Goal: Task Accomplishment & Management: Manage account settings

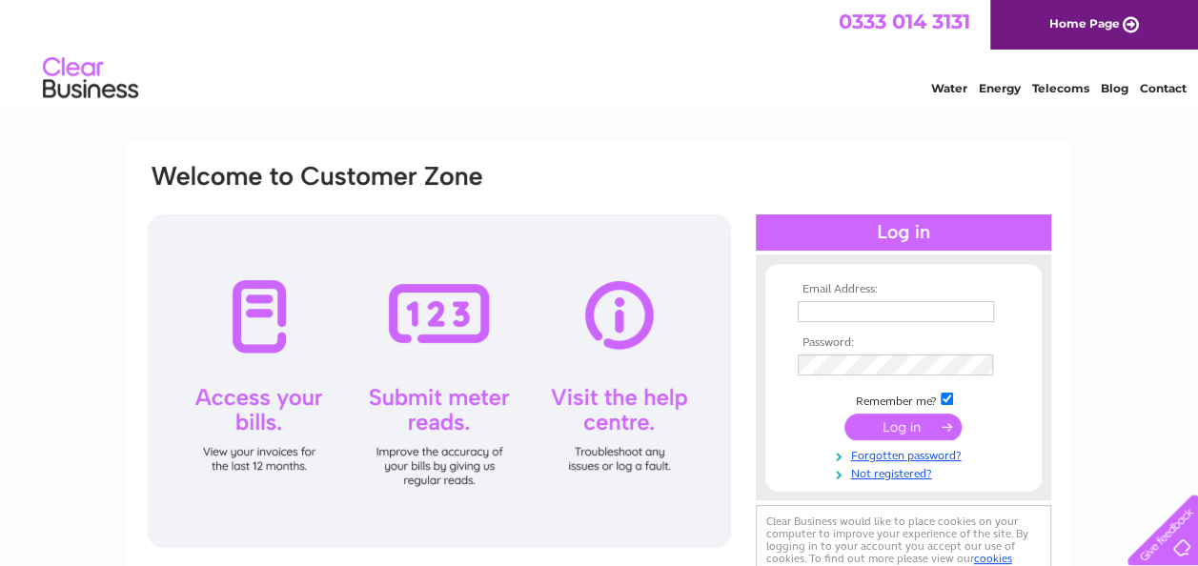
type input "alison@gaelicbooks.org"
click at [905, 417] on input "submit" at bounding box center [902, 427] width 117 height 27
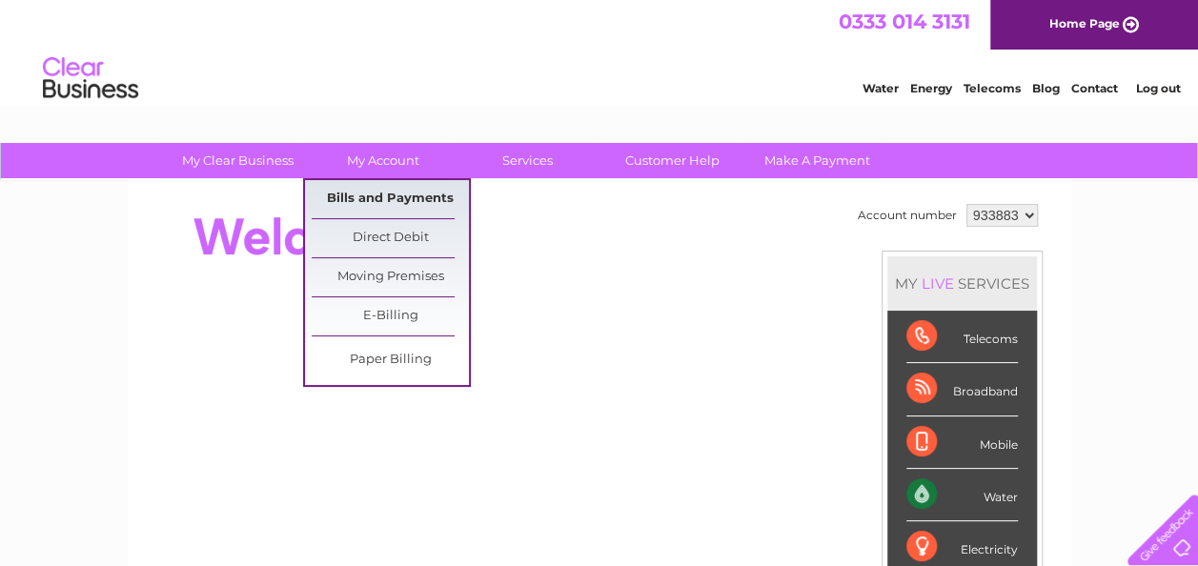
click at [354, 190] on link "Bills and Payments" at bounding box center [390, 199] width 157 height 38
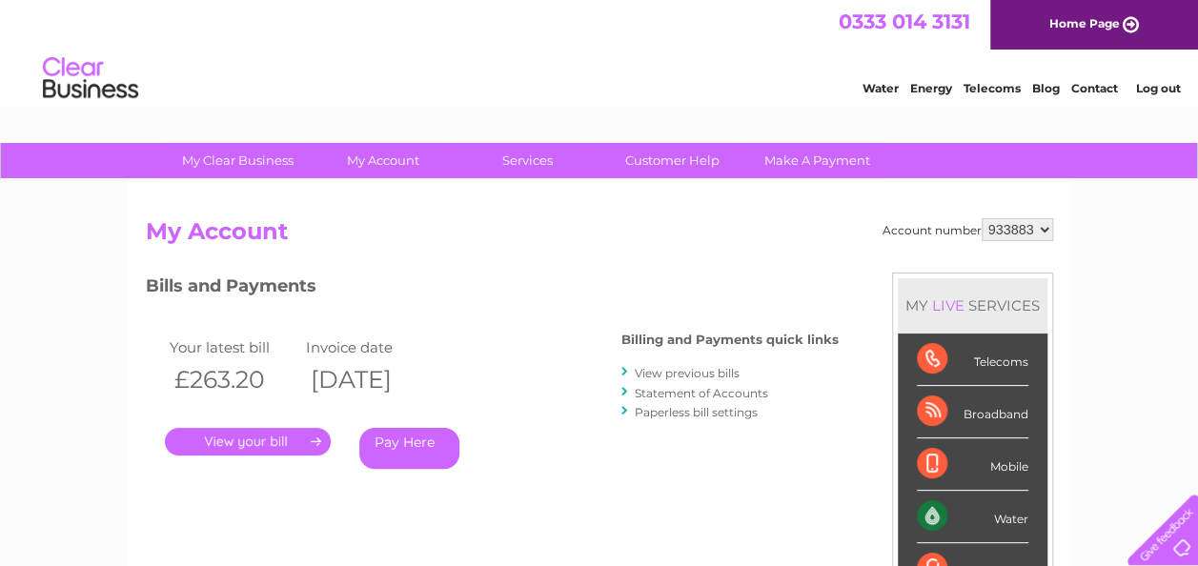
click at [279, 437] on link "." at bounding box center [248, 442] width 166 height 28
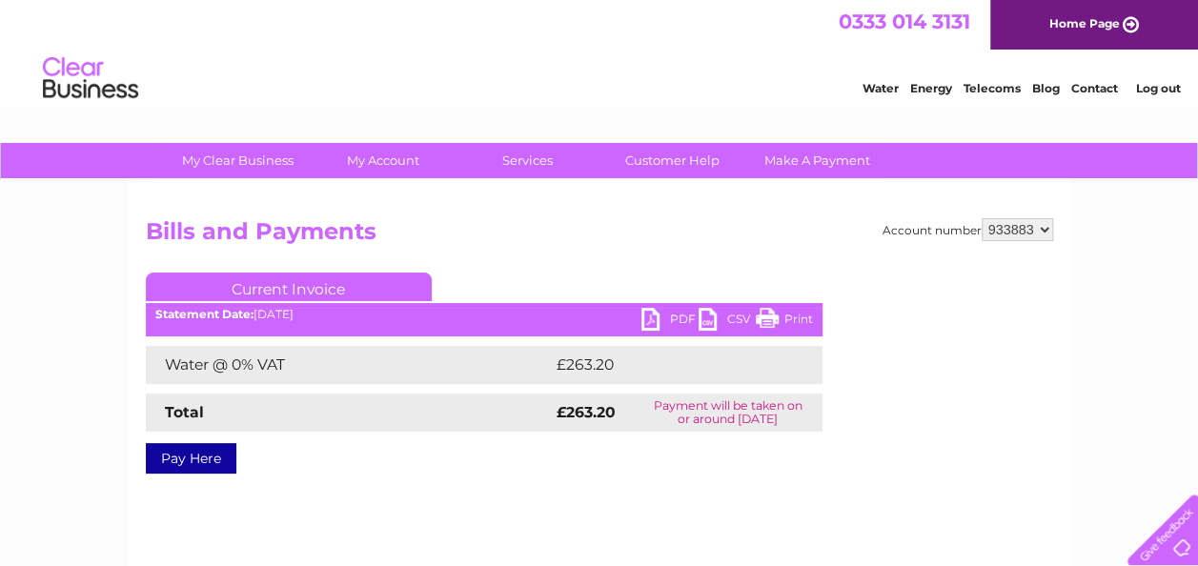
click at [684, 317] on link "PDF" at bounding box center [669, 322] width 57 height 28
click at [675, 316] on link "PDF" at bounding box center [669, 322] width 57 height 28
